Goal: Transaction & Acquisition: Purchase product/service

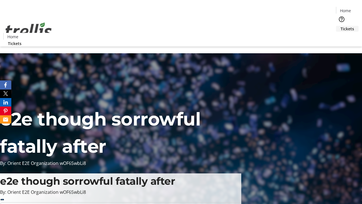
click at [341, 26] on span "Tickets" at bounding box center [348, 29] width 14 height 6
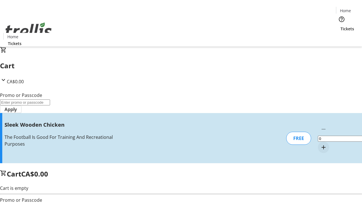
click at [320, 144] on mat-icon "Increment by one" at bounding box center [323, 147] width 7 height 7
type input "1"
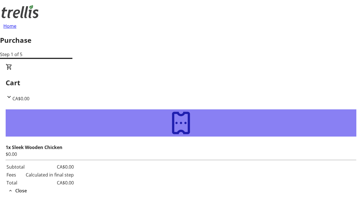
type input "[PERSON_NAME][EMAIL_ADDRESS][DOMAIN_NAME]"
type input "[PERSON_NAME]"
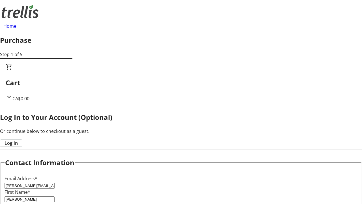
type input "Medhurst"
